Goal: Task Accomplishment & Management: Manage account settings

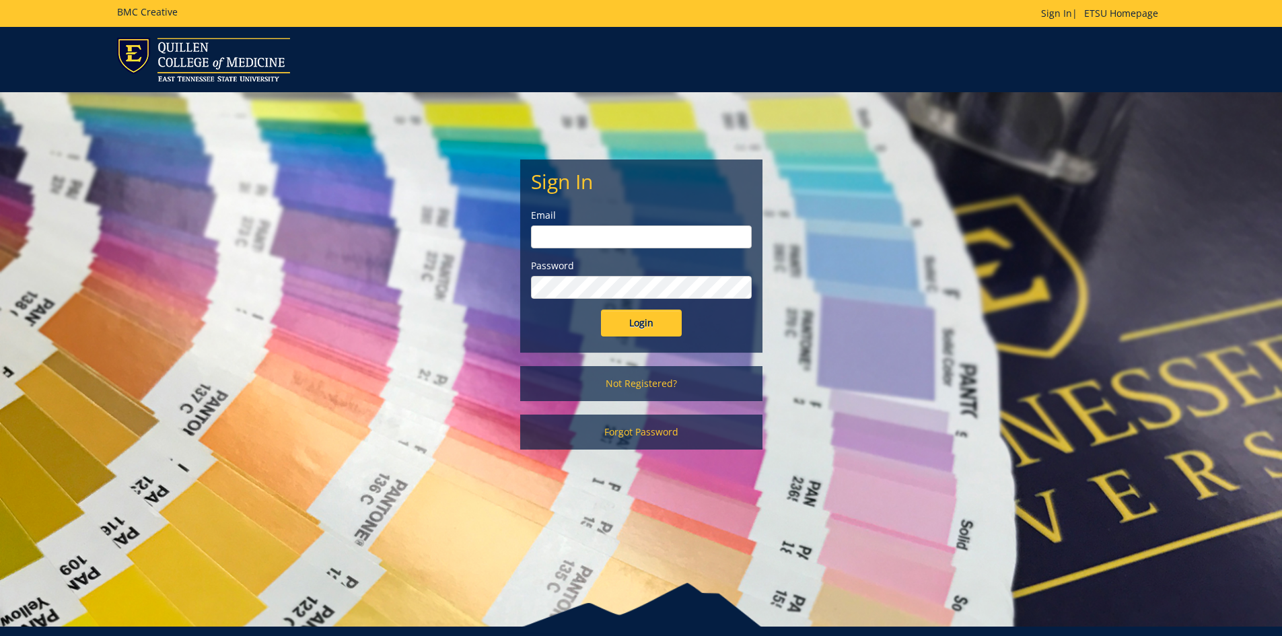
click at [700, 246] on input "email" at bounding box center [641, 236] width 221 height 23
type input "wollert@etsu.edu"
click at [601, 310] on input "Login" at bounding box center [641, 323] width 81 height 27
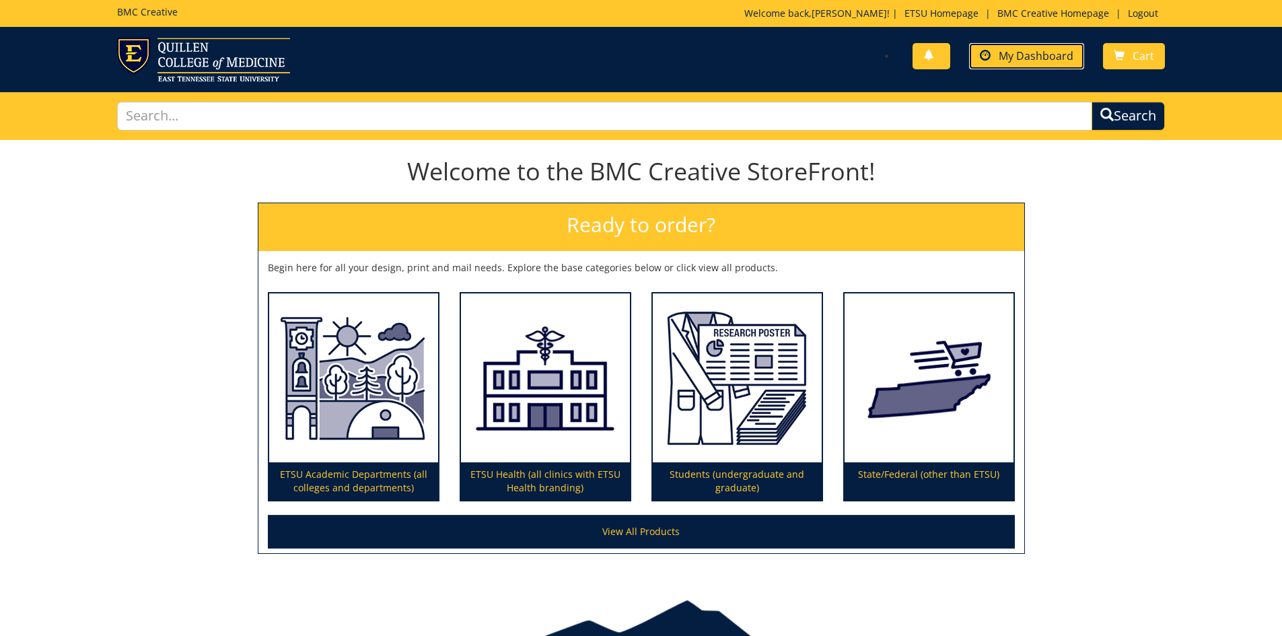
click at [1016, 60] on span "My Dashboard" at bounding box center [1036, 55] width 75 height 15
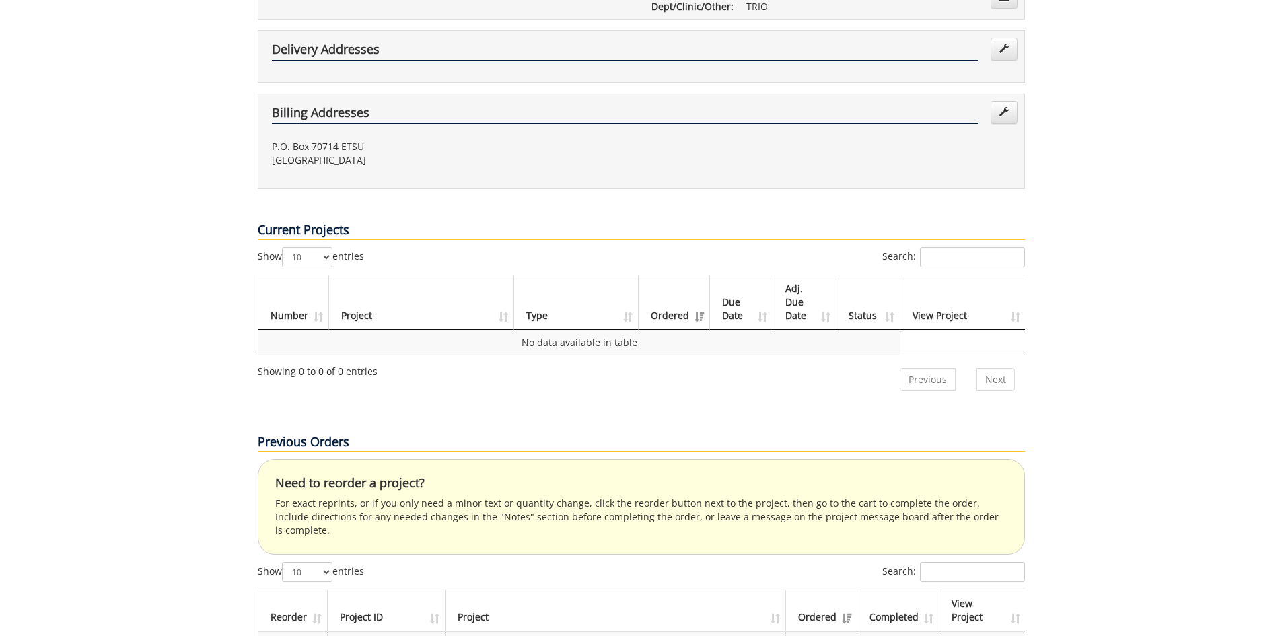
scroll to position [538, 0]
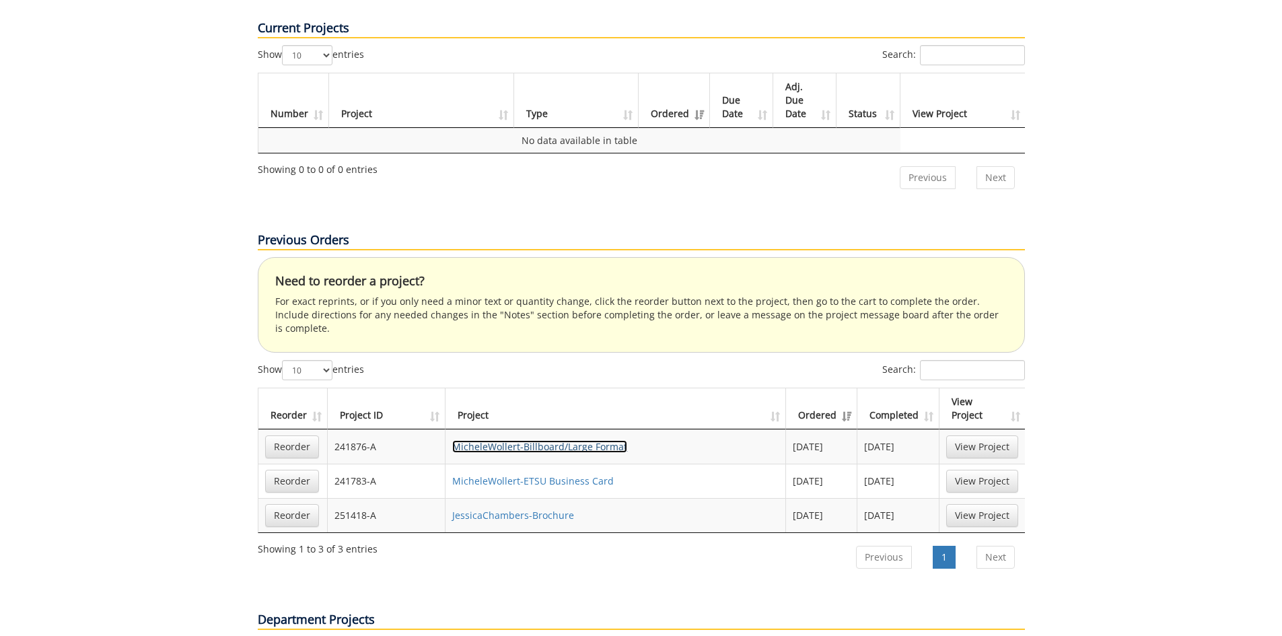
click at [552, 440] on link "MicheleWollert-Billboard/Large Format" at bounding box center [539, 446] width 175 height 13
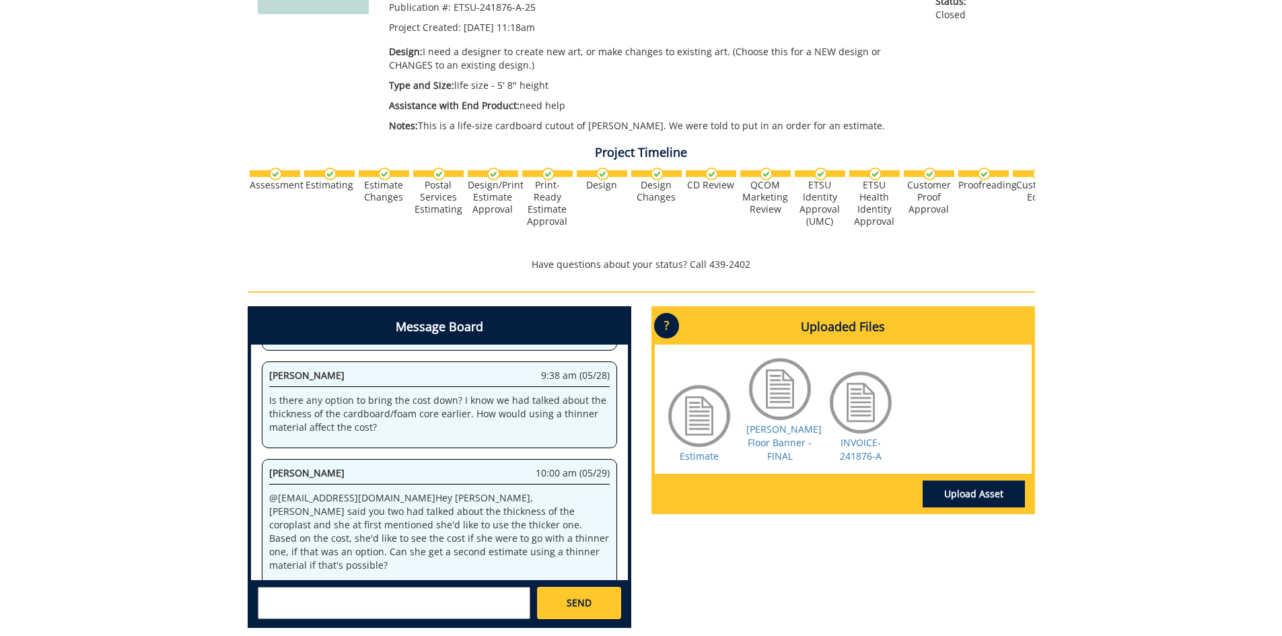
scroll to position [737, 0]
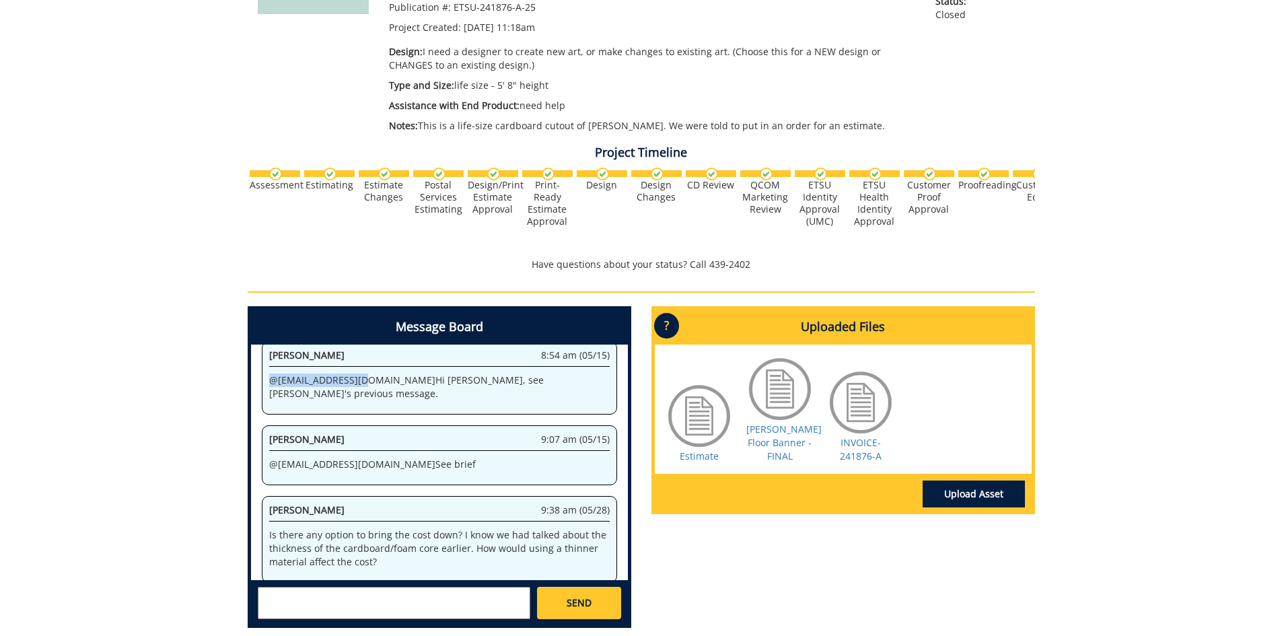
drag, startPoint x: 363, startPoint y: 379, endPoint x: 256, endPoint y: 384, distance: 107.1
click at [256, 384] on div "System 11:18 am (04/26) Welcome to the Project Messenger. All messages will app…" at bounding box center [439, 463] width 377 height 236
copy p "@ conleyga@etsu.edu"
